Goal: Communication & Community: Answer question/provide support

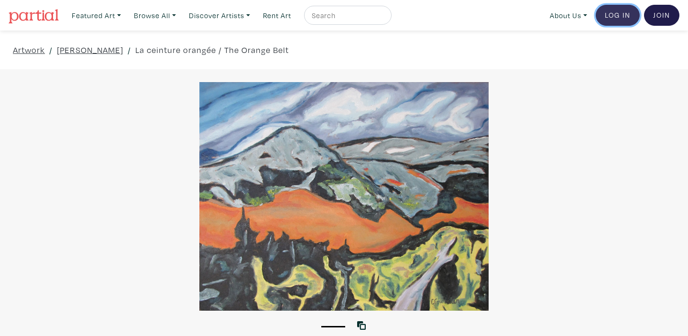
click at [607, 18] on link "Log In" at bounding box center [617, 15] width 44 height 21
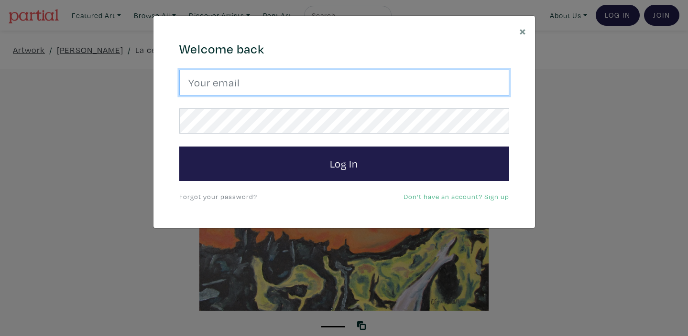
click at [368, 75] on input "email" at bounding box center [344, 83] width 330 height 26
type input "kuldeep_grewal@hotmail.com"
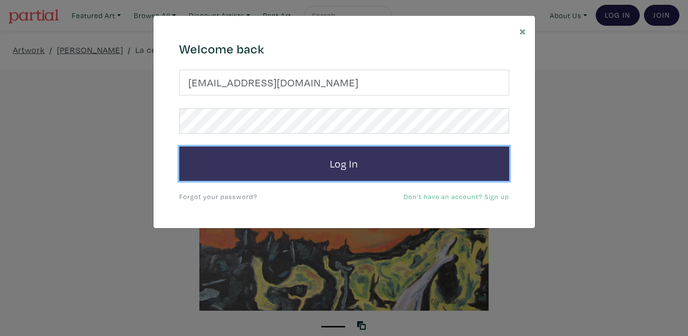
click at [335, 167] on button "Log In" at bounding box center [344, 164] width 330 height 34
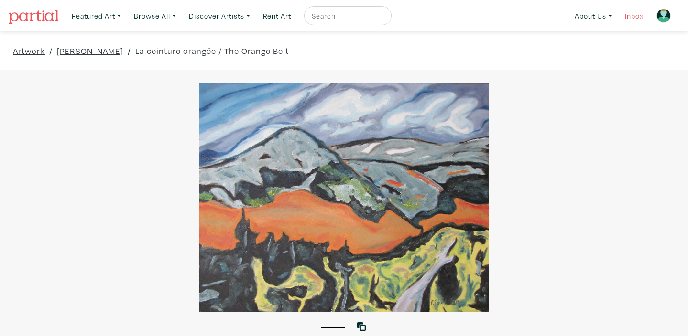
click at [628, 18] on link "Inbox" at bounding box center [633, 16] width 27 height 20
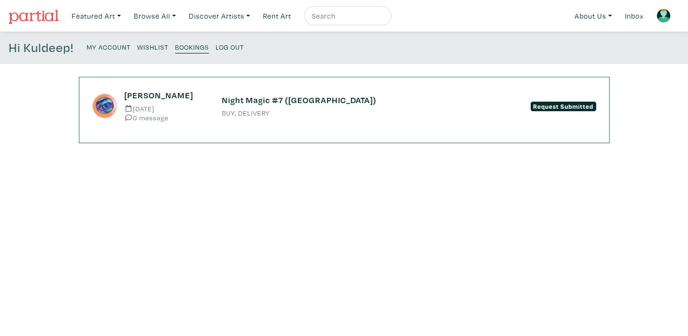
click at [307, 102] on h6 "Night Magic #7 (West Harbour)" at bounding box center [344, 100] width 245 height 11
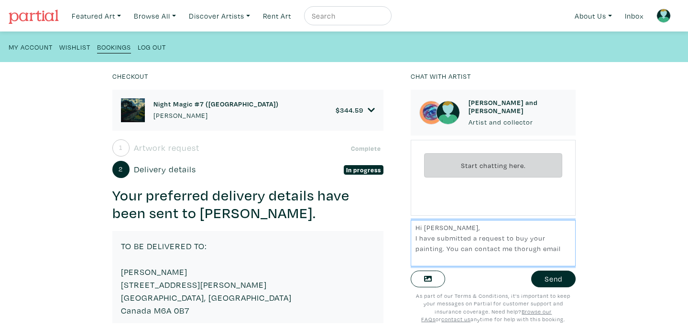
click at [524, 250] on textarea "Hi Valentin, I have submitted a request to buy your painting. You can contact m…" at bounding box center [492, 243] width 165 height 46
click at [523, 249] on textarea "Hi Valentin, I have submitted a request to buy your painting. You can contact m…" at bounding box center [492, 243] width 165 height 46
click at [563, 249] on textarea "Hi Valentin, I have submitted a request to buy your painting. You can contact m…" at bounding box center [492, 243] width 165 height 46
click at [542, 249] on textarea "Hi Valentin, I have submitted a request to buy your painting. You can contact m…" at bounding box center [492, 243] width 165 height 46
click at [433, 259] on textarea "Hi Valentin, I have submitted a request to buy your painting. You can contact m…" at bounding box center [492, 243] width 165 height 46
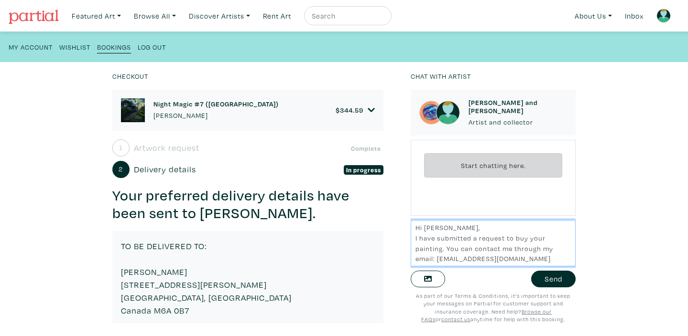
scroll to position [7, 0]
click at [417, 263] on textarea "Hi Valentin, I have submitted a request to buy your painting. You can contact m…" at bounding box center [492, 243] width 165 height 46
type textarea "Hi Valentin, I have submitted a request to buy your painting. You can contact m…"
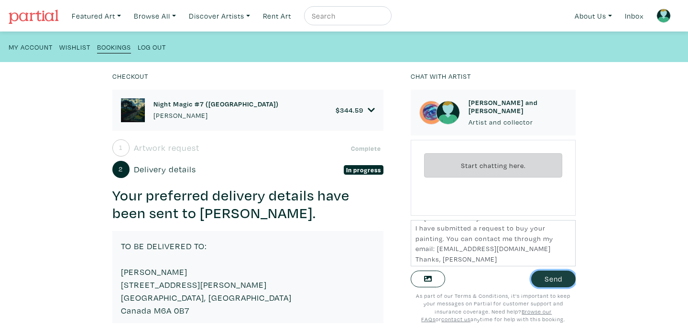
click at [552, 276] on button "Send" at bounding box center [553, 279] width 44 height 17
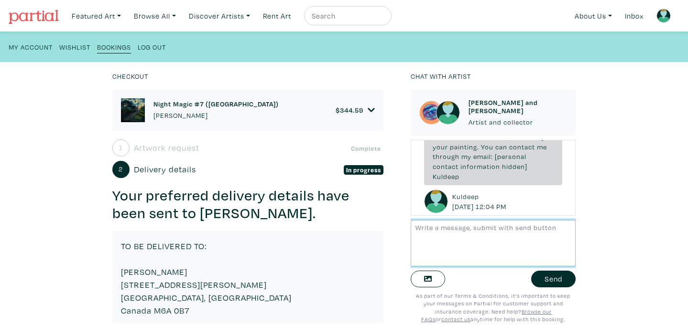
scroll to position [39, 0]
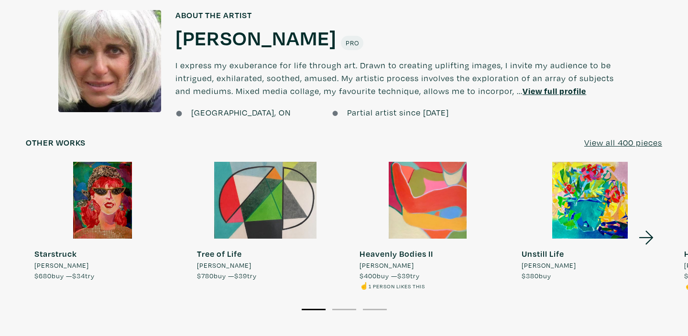
scroll to position [786, 0]
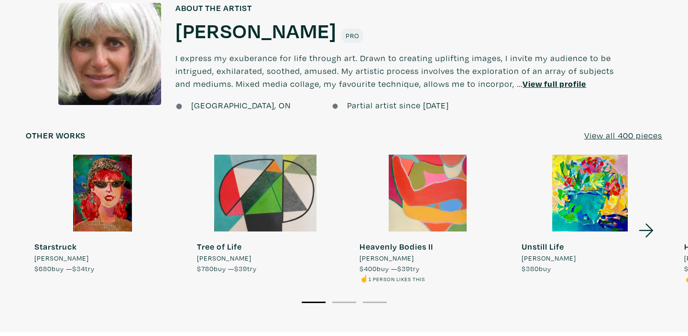
click at [593, 134] on u "View all 400 pieces" at bounding box center [623, 135] width 78 height 11
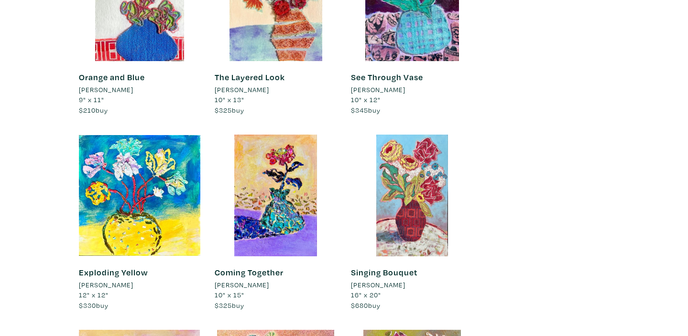
scroll to position [11534, 0]
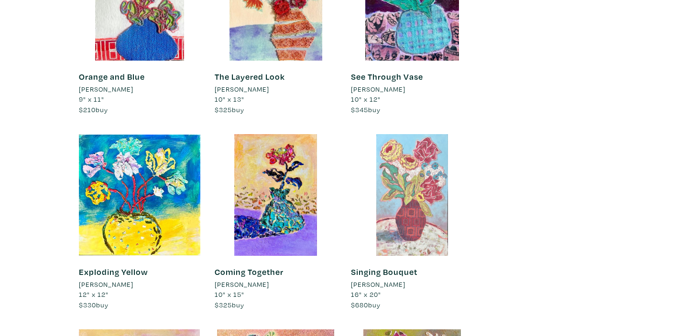
click at [444, 152] on div at bounding box center [412, 195] width 122 height 122
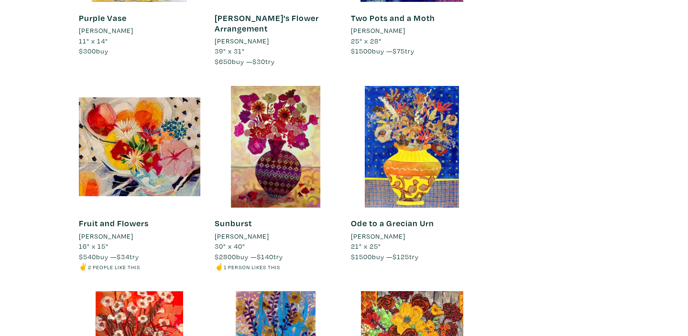
scroll to position [15959, 0]
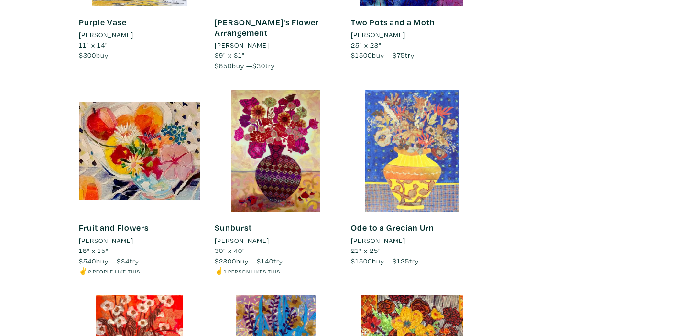
click at [447, 90] on div at bounding box center [412, 151] width 122 height 122
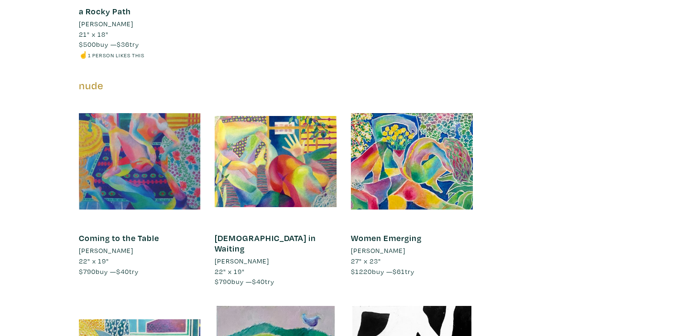
scroll to position [23607, 0]
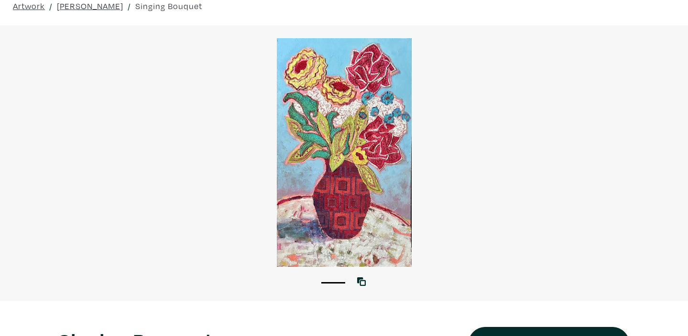
scroll to position [42, 0]
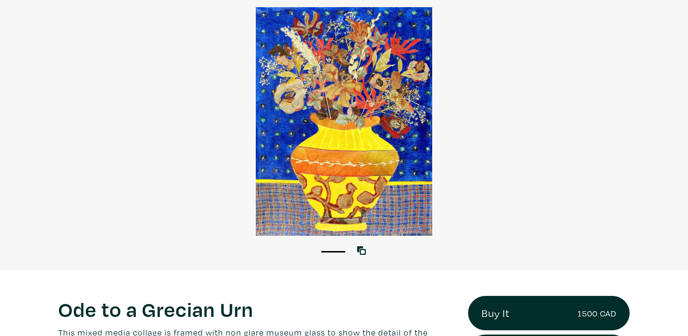
scroll to position [62, 0]
